Goal: Download file/media

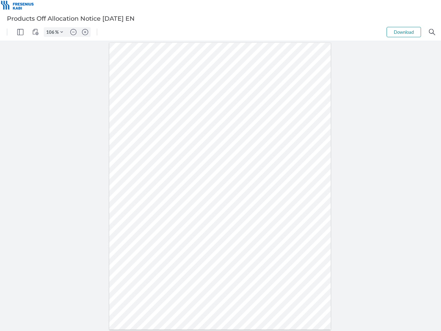
click at [20, 32] on img "Panel" at bounding box center [20, 32] width 6 height 6
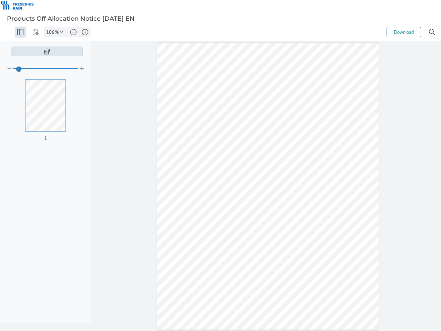
click at [35, 32] on img "View Controls" at bounding box center [35, 32] width 6 height 6
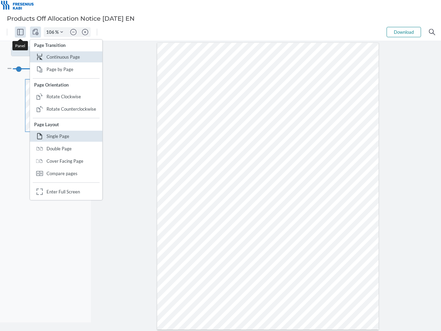
click at [51, 32] on input "106" at bounding box center [49, 32] width 11 height 6
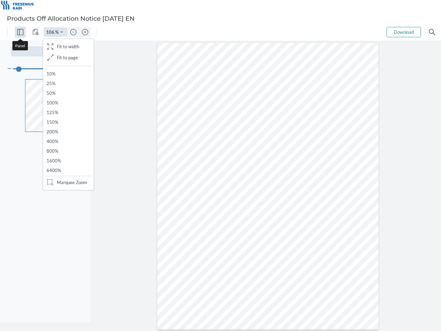
click at [62, 32] on img "Zoom Controls" at bounding box center [61, 32] width 3 height 3
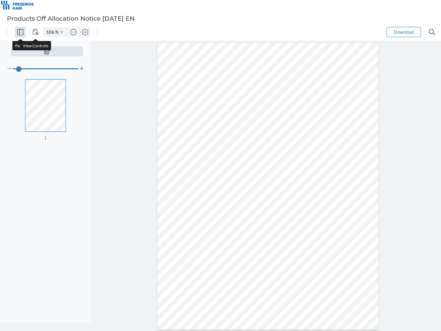
click at [73, 32] on img "Zoom out" at bounding box center [73, 32] width 6 height 6
click at [85, 32] on img "Zoom in" at bounding box center [85, 32] width 6 height 6
type input "106"
click at [404, 32] on button "Download" at bounding box center [404, 32] width 34 height 10
click at [432, 32] on img "Search" at bounding box center [432, 32] width 6 height 6
